Goal: Transaction & Acquisition: Subscribe to service/newsletter

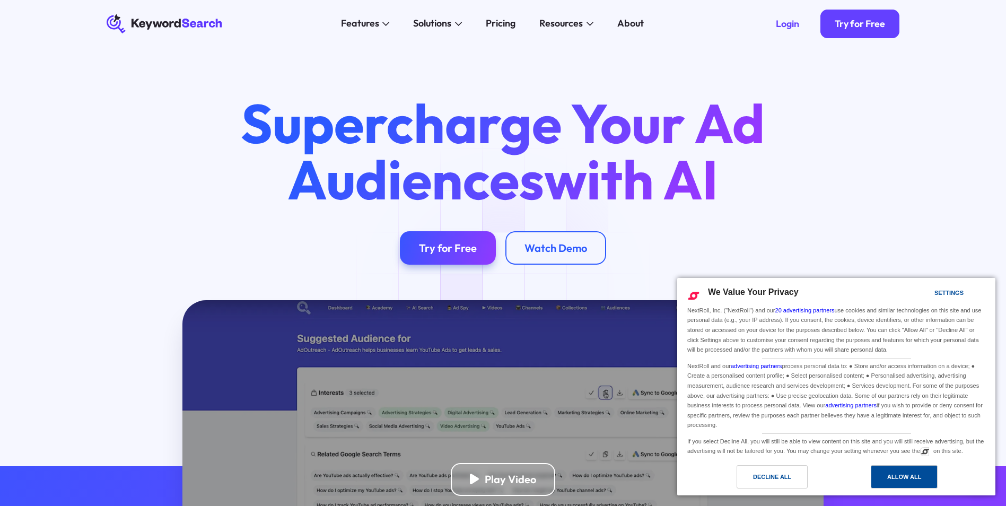
click at [913, 478] on div "Allow All" at bounding box center [904, 477] width 34 height 12
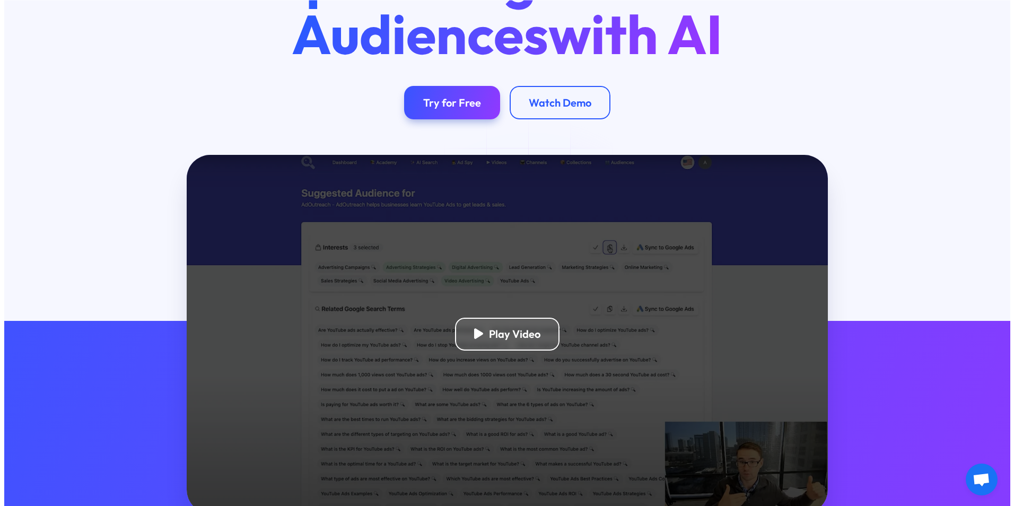
scroll to position [318, 0]
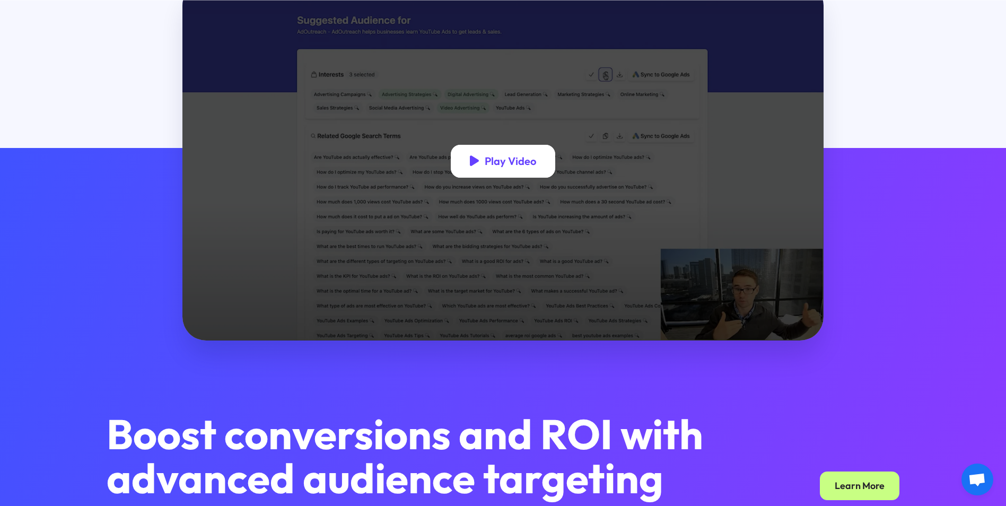
click at [514, 168] on div "Play Video" at bounding box center [510, 160] width 51 height 13
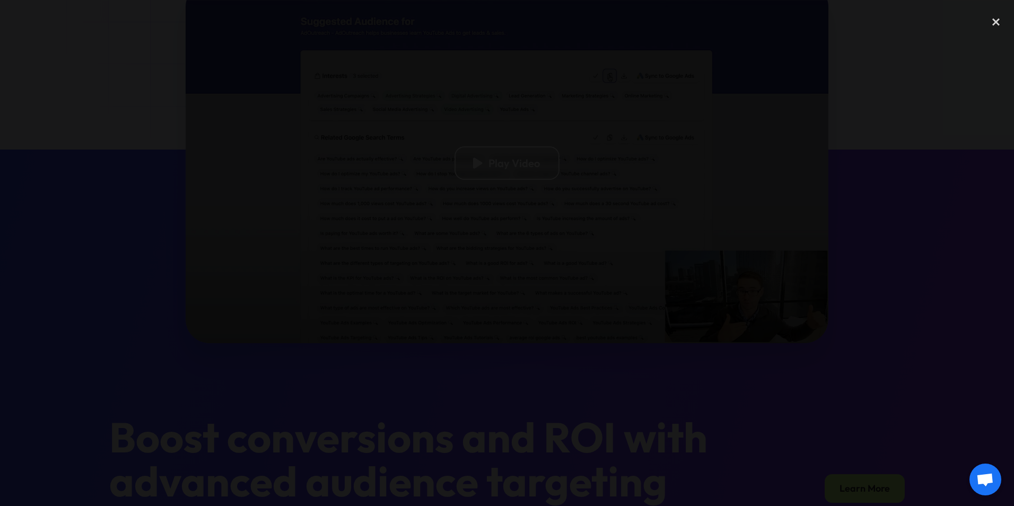
click at [773, 364] on div at bounding box center [507, 253] width 1014 height 486
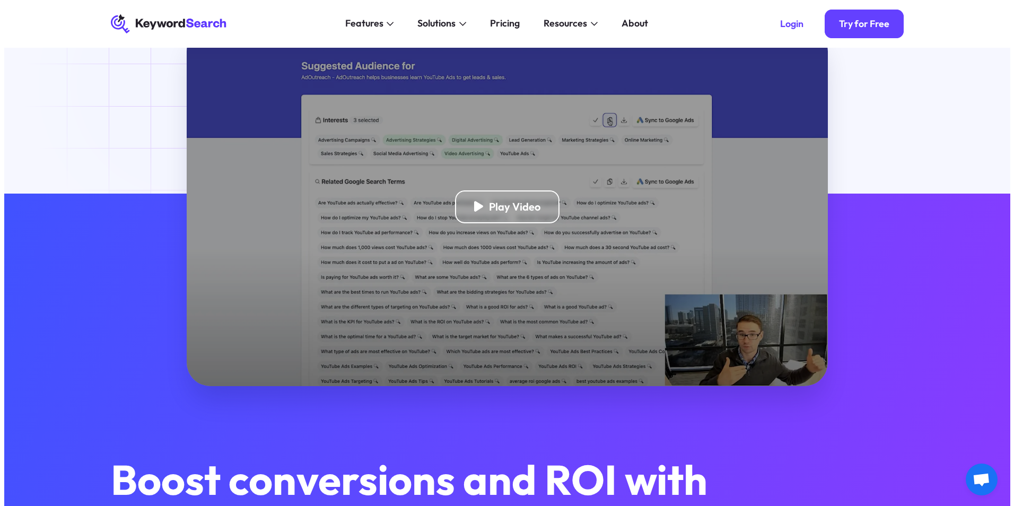
scroll to position [248, 0]
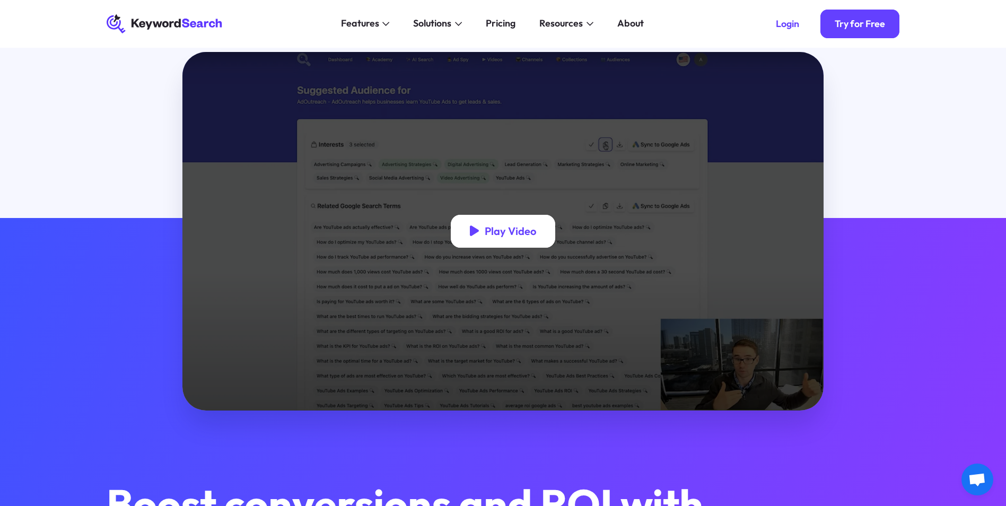
click at [496, 241] on div "Play Video" at bounding box center [503, 231] width 105 height 33
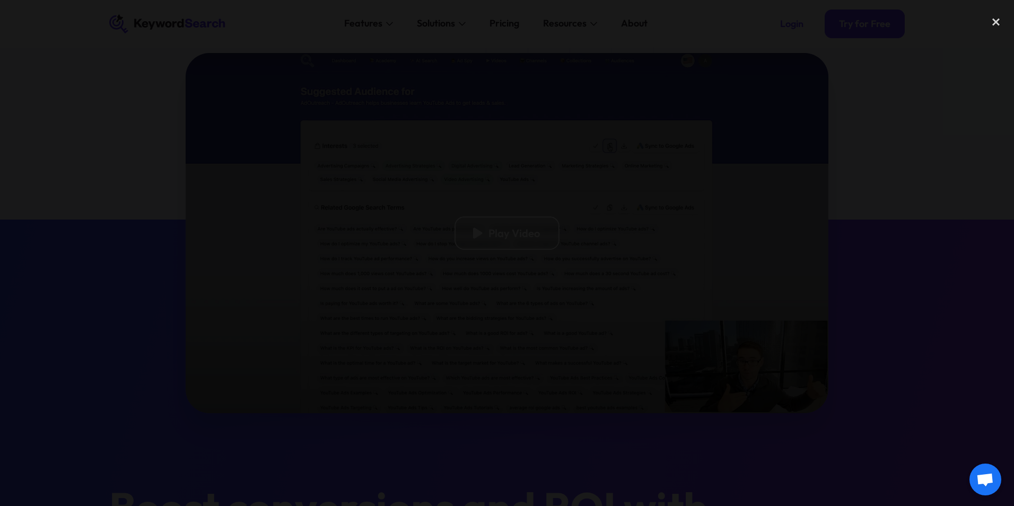
click at [78, 177] on div at bounding box center [507, 253] width 1014 height 486
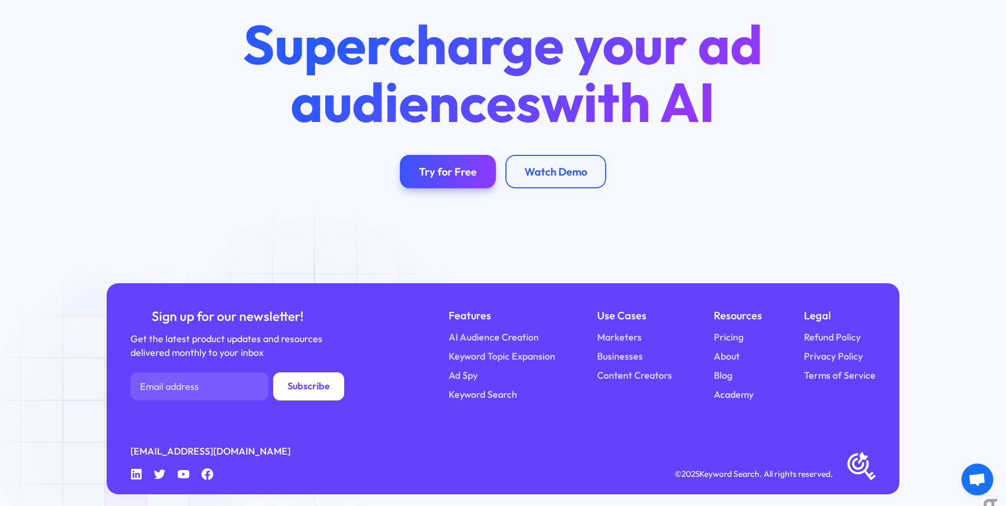
scroll to position [4162, 0]
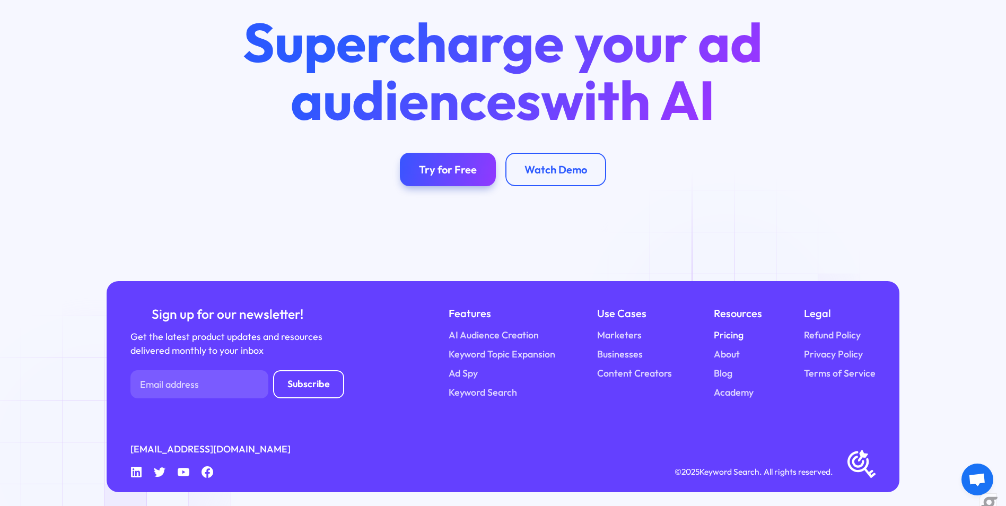
click at [732, 328] on link "Pricing" at bounding box center [729, 335] width 30 height 14
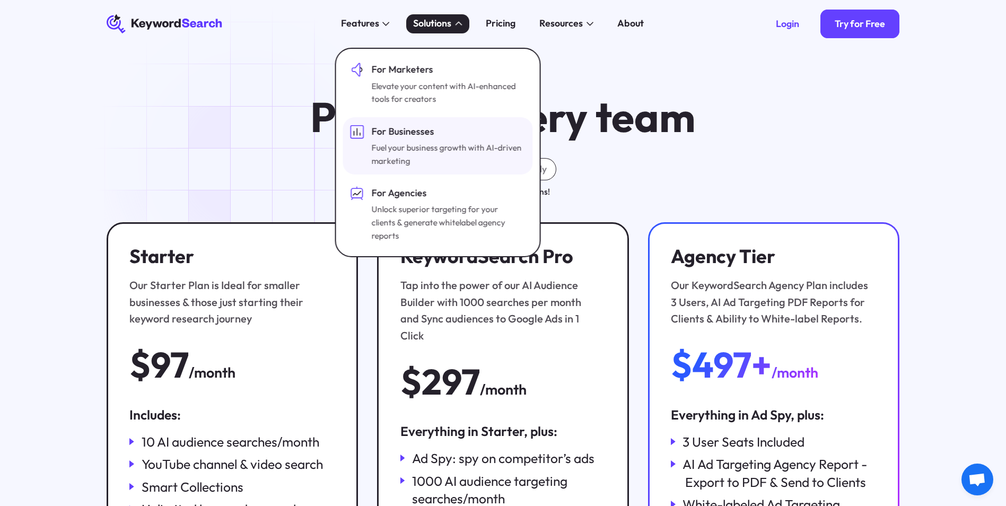
click at [425, 147] on div "Fuel your business growth with AI-driven marketing" at bounding box center [447, 154] width 152 height 26
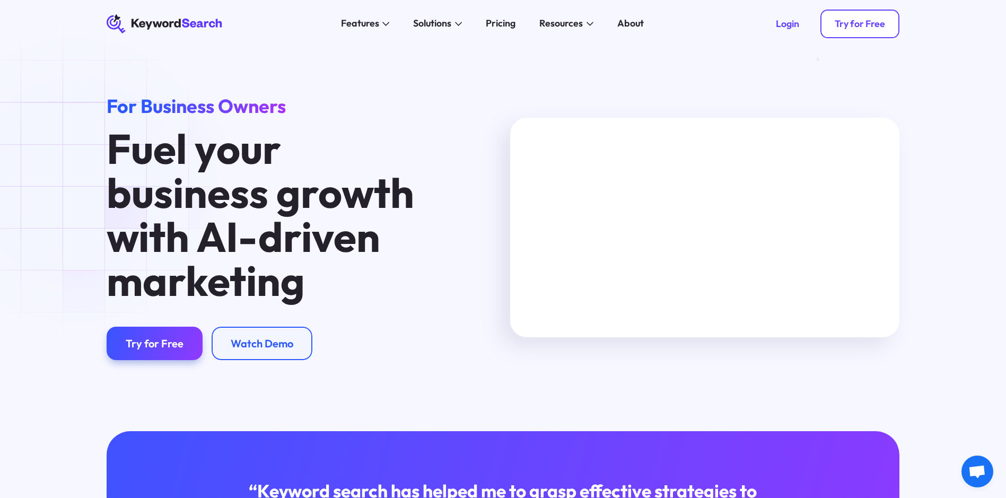
click at [866, 25] on div "Try for Free" at bounding box center [859, 24] width 50 height 12
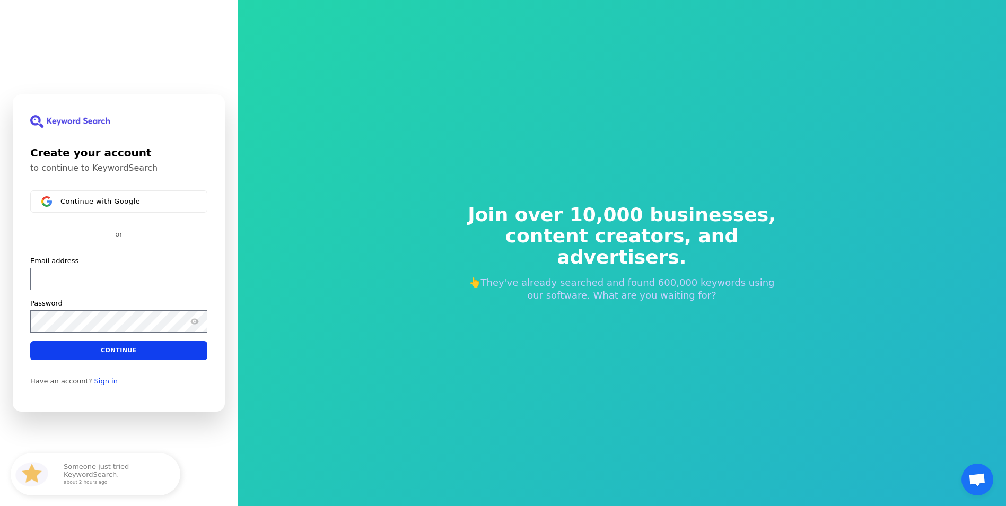
click at [98, 266] on div "Email address" at bounding box center [118, 273] width 177 height 34
click at [98, 277] on input "Email address" at bounding box center [118, 279] width 177 height 22
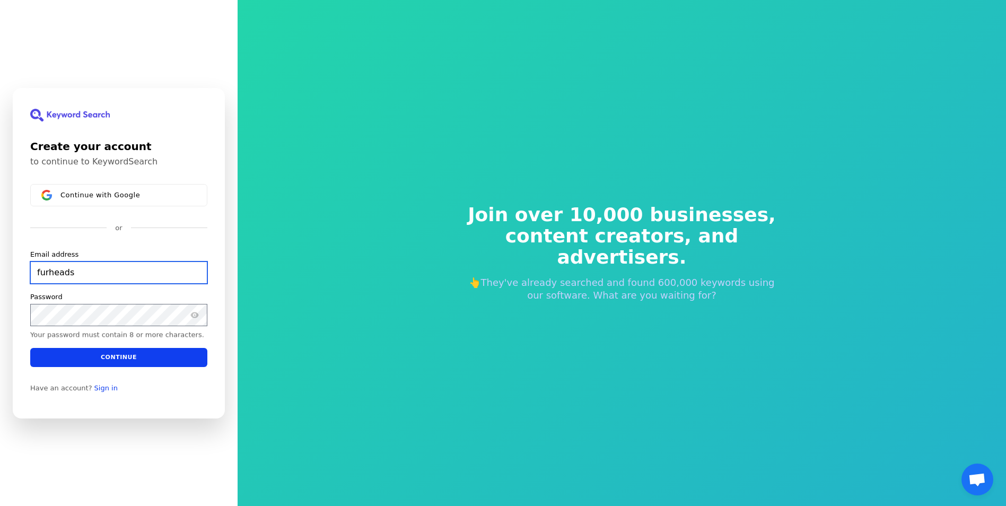
click at [102, 278] on input "furheads" at bounding box center [118, 272] width 177 height 22
click at [30, 249] on button "submit" at bounding box center [30, 249] width 0 height 0
type input "[EMAIL_ADDRESS][DOMAIN_NAME]"
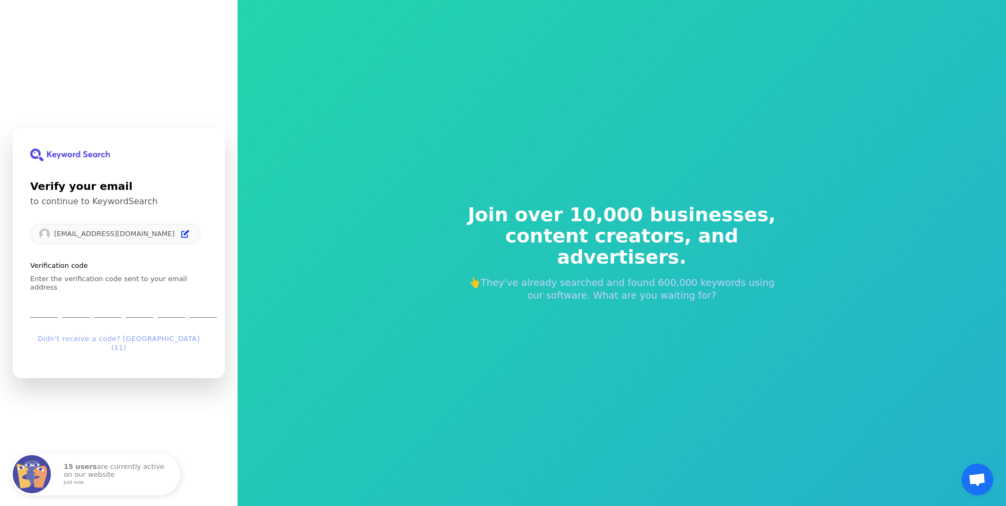
type input "0"
type input "9"
type input "4"
type input "9"
type input "5"
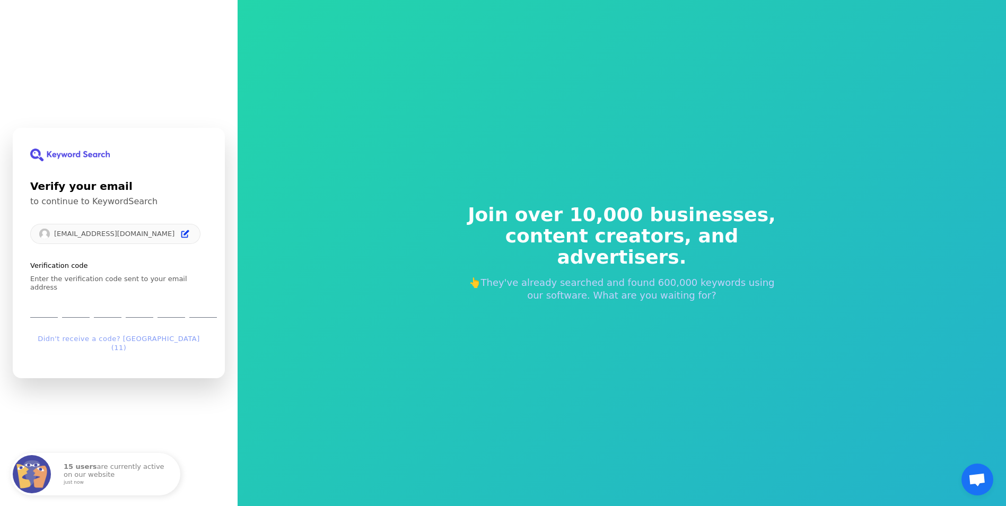
type input "7"
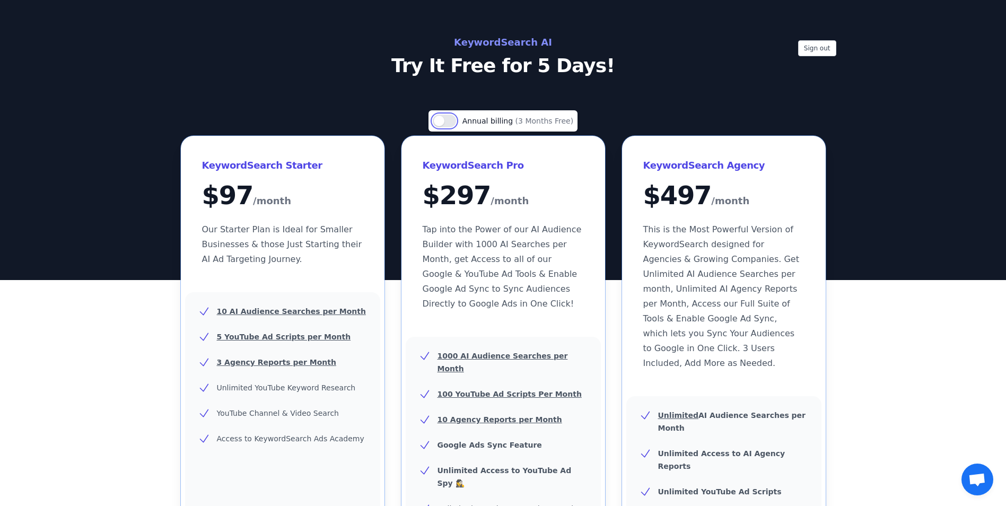
click at [454, 120] on button "Use setting" at bounding box center [444, 121] width 23 height 13
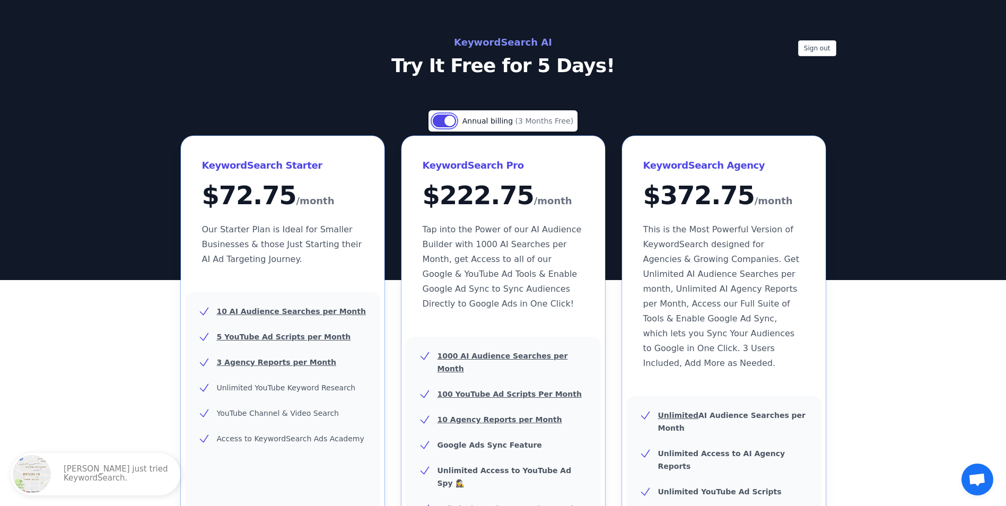
click at [454, 120] on button "Use setting" at bounding box center [444, 121] width 23 height 13
